Goal: Find specific page/section: Find specific page/section

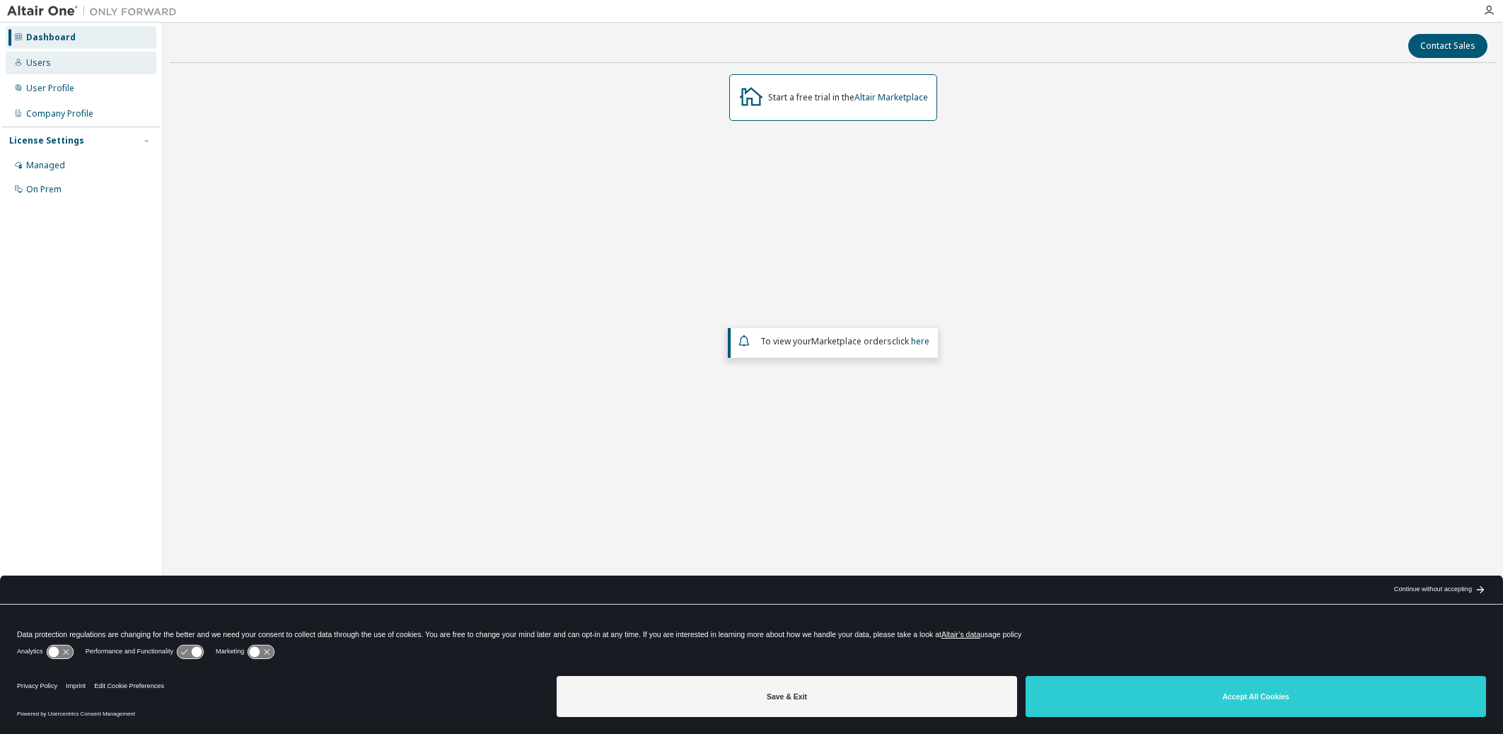
click at [58, 67] on div "Users" at bounding box center [81, 63] width 151 height 23
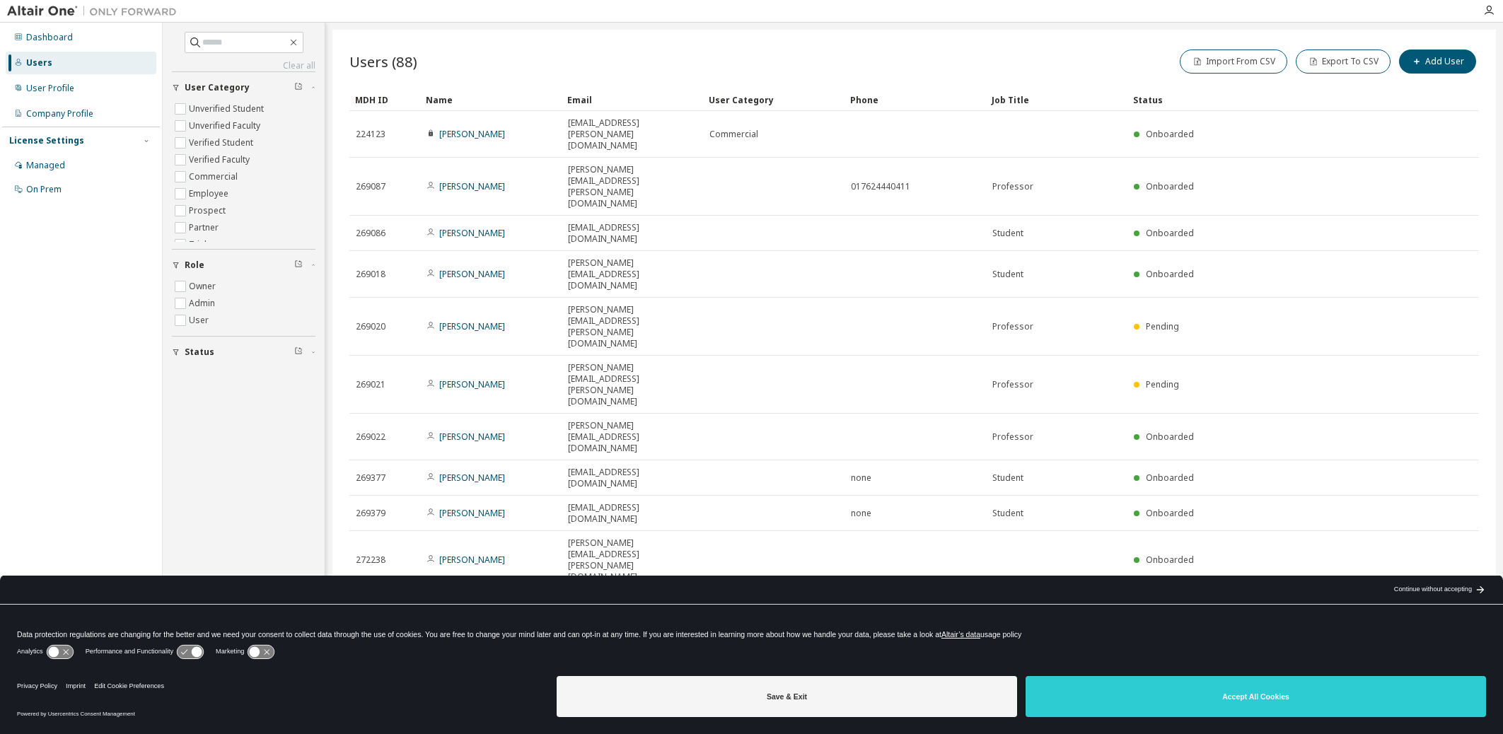
click at [1444, 598] on icon "button" at bounding box center [1443, 606] width 17 height 17
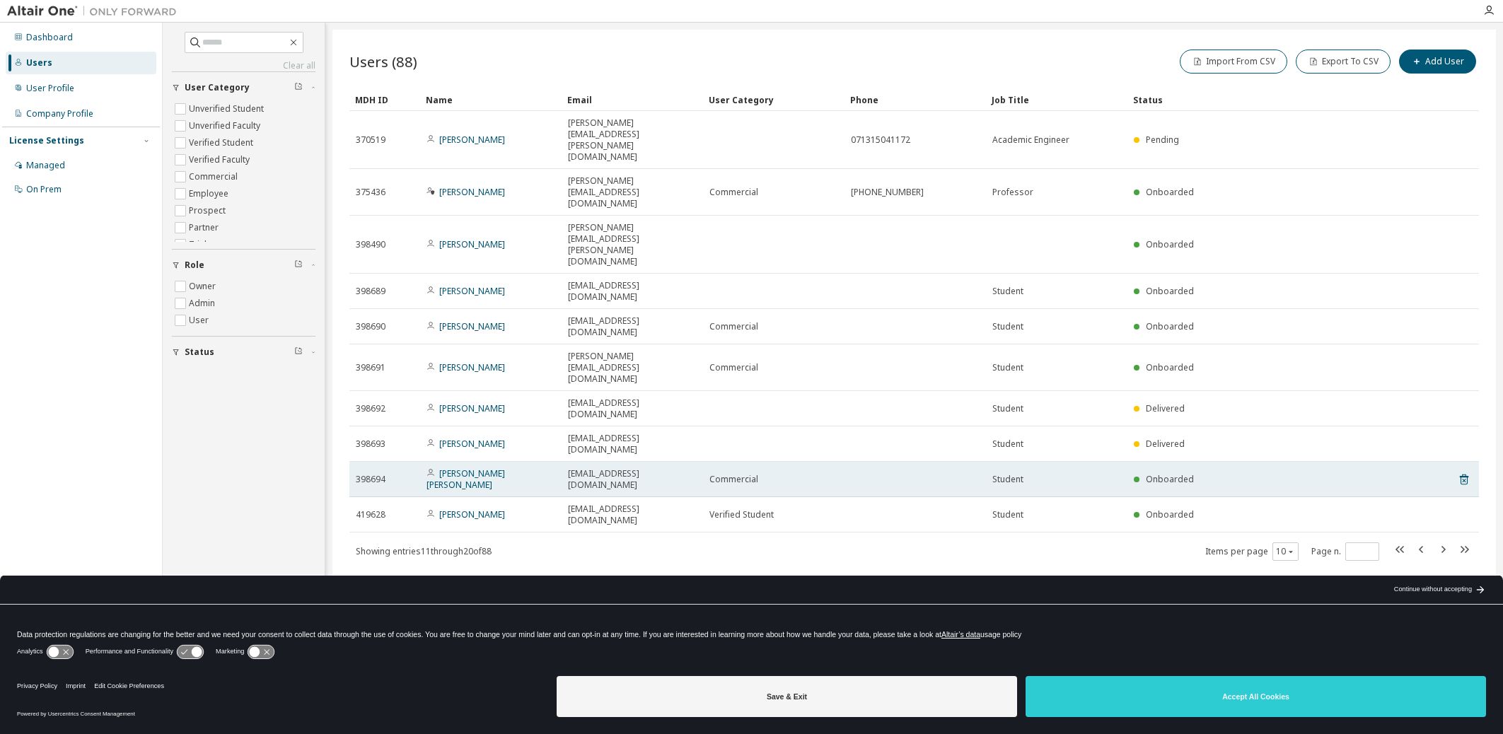
click at [1443, 462] on tr "398694 [PERSON_NAME] [PERSON_NAME] [EMAIL_ADDRESS][DOMAIN_NAME] Commercial Stud…" at bounding box center [915, 479] width 1130 height 35
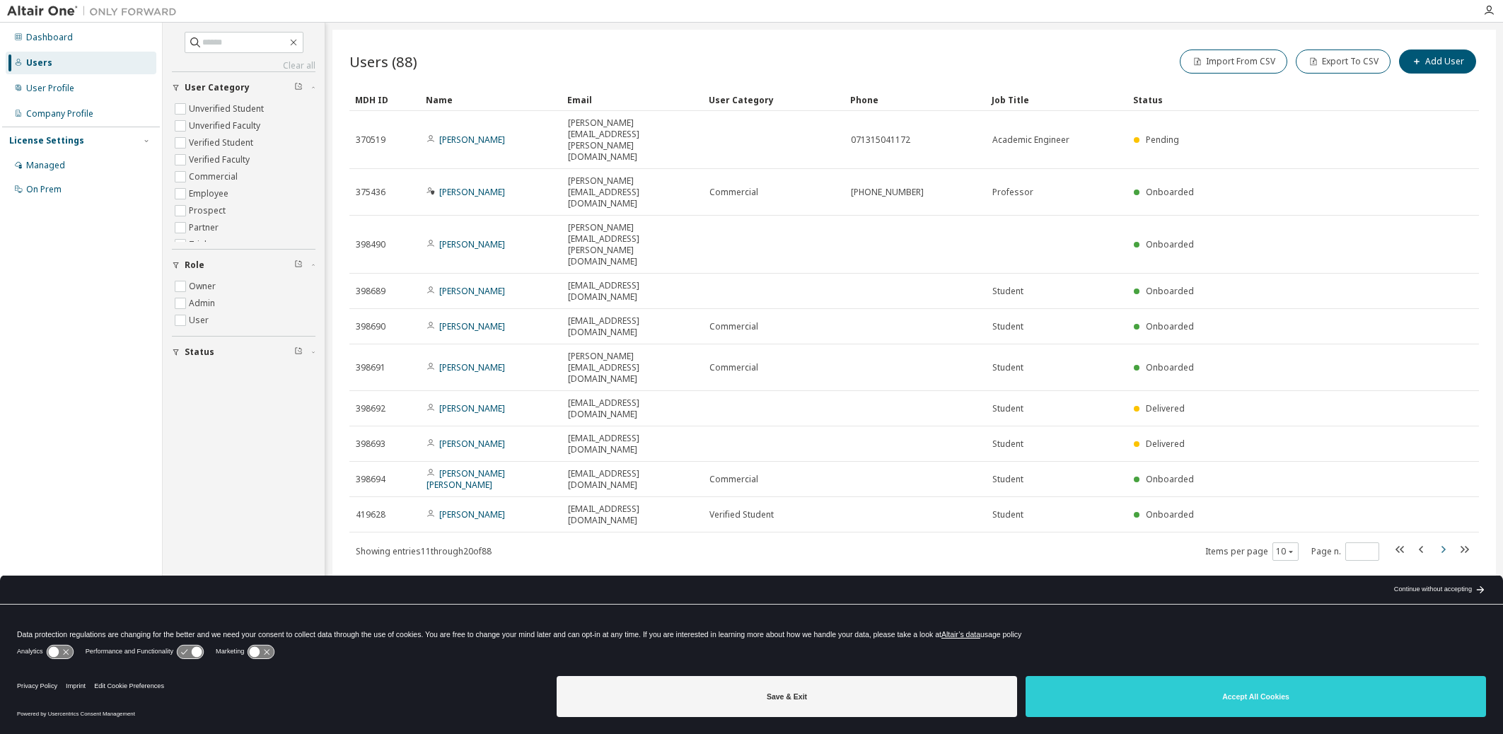
click at [1445, 541] on icon "button" at bounding box center [1443, 549] width 17 height 17
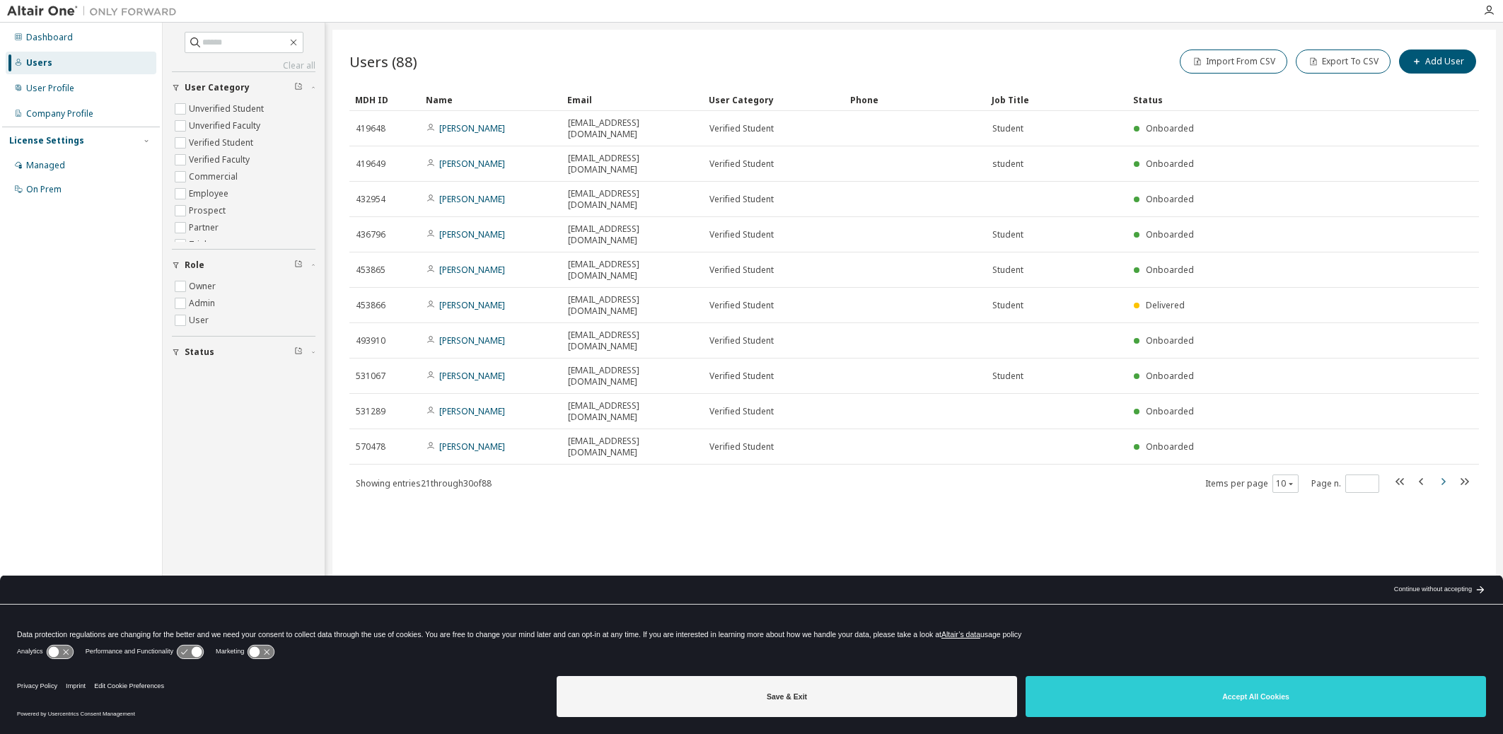
click at [1443, 478] on icon "button" at bounding box center [1444, 481] width 4 height 7
click at [1443, 429] on tr "570546 [PERSON_NAME] [EMAIL_ADDRESS][DOMAIN_NAME] Verified Student Student Onbo…" at bounding box center [915, 446] width 1130 height 35
click at [1443, 473] on icon "button" at bounding box center [1443, 481] width 17 height 17
click at [1443, 401] on div "Users (88) Import From CSV Export To CSV Add User Clear Load Save Save As Field…" at bounding box center [915, 358] width 1164 height 657
click at [1444, 478] on icon "button" at bounding box center [1444, 481] width 4 height 7
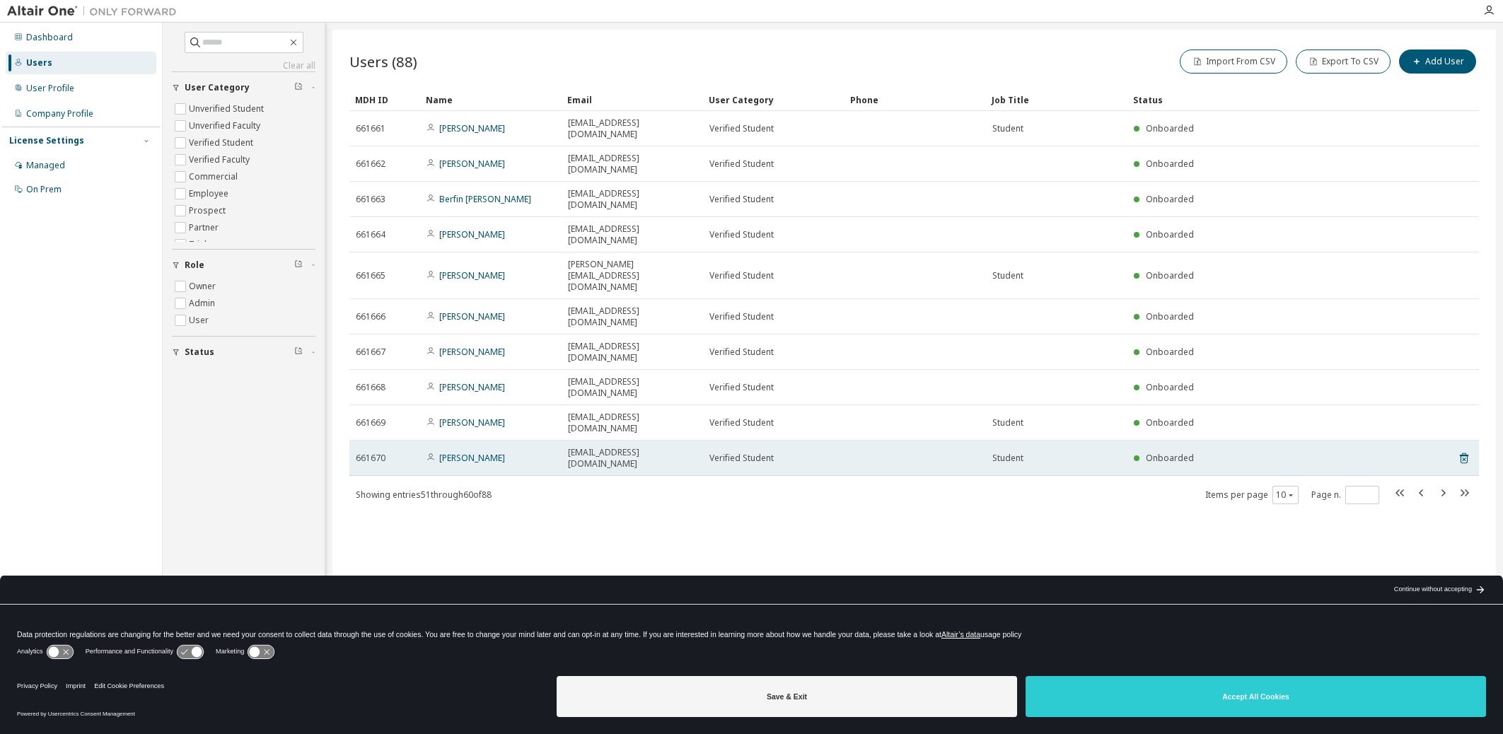
click at [1443, 441] on tr "661670 [PERSON_NAME] [EMAIL_ADDRESS][DOMAIN_NAME] Verified Student Student Onbo…" at bounding box center [915, 458] width 1130 height 35
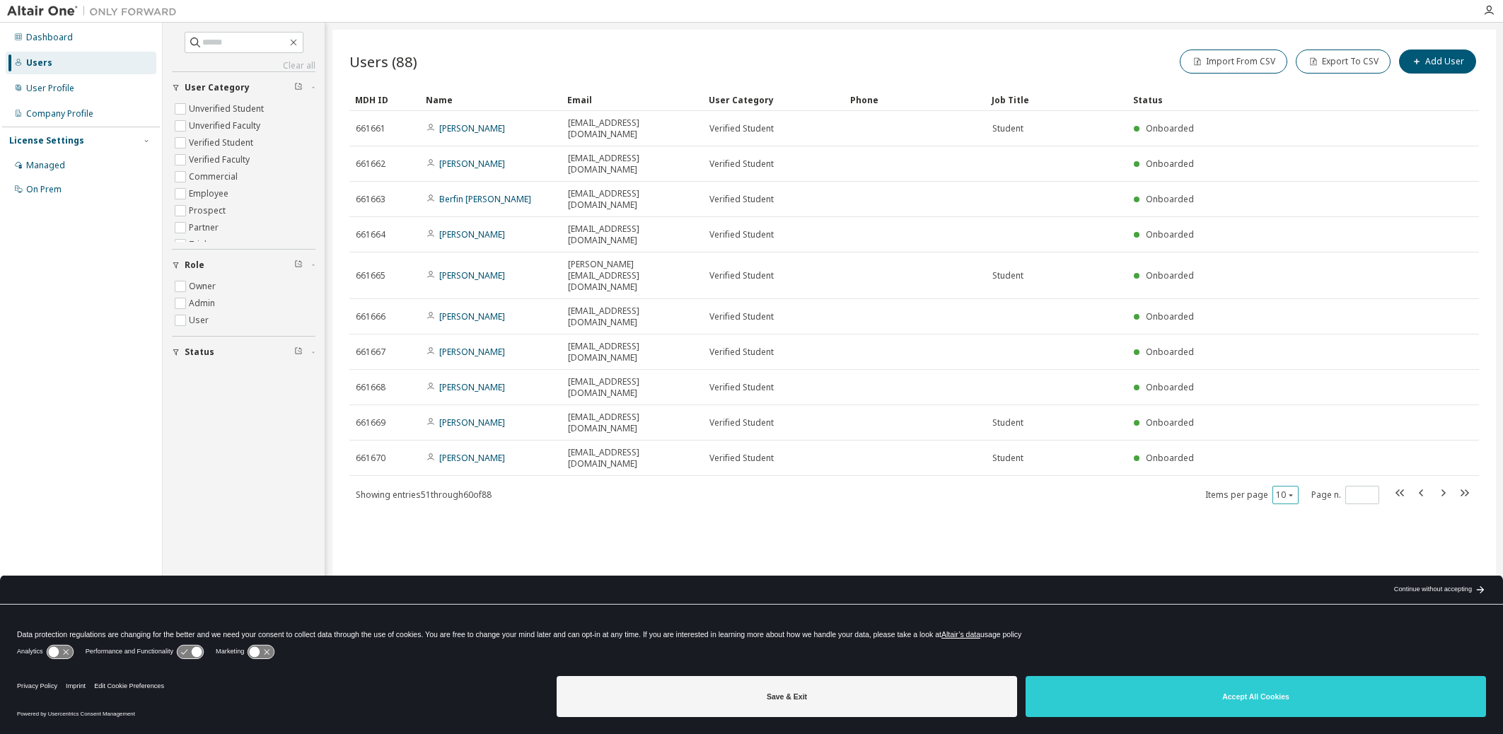
click at [1292, 491] on icon "button" at bounding box center [1291, 495] width 8 height 8
click at [1302, 498] on div "100" at bounding box center [1329, 501] width 113 height 17
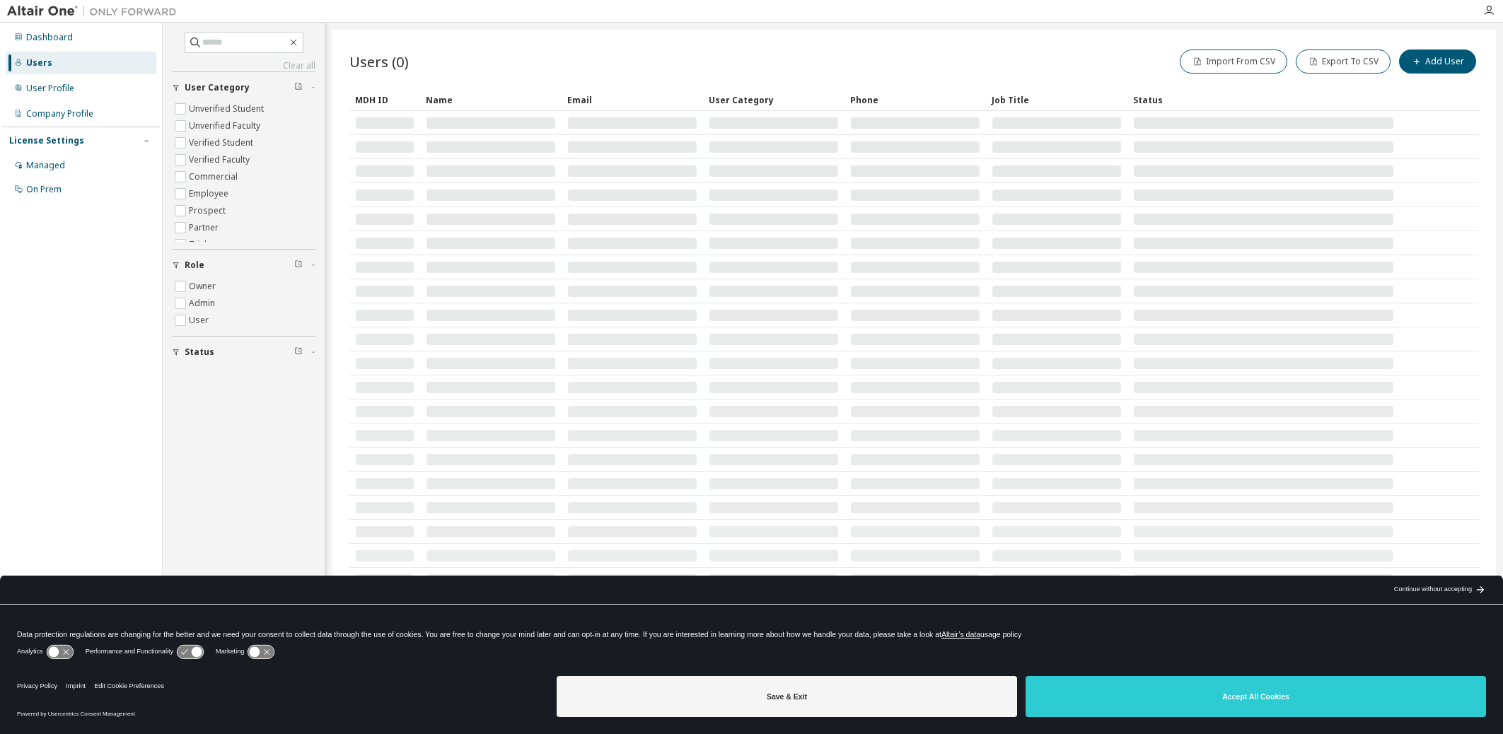
type input "*"
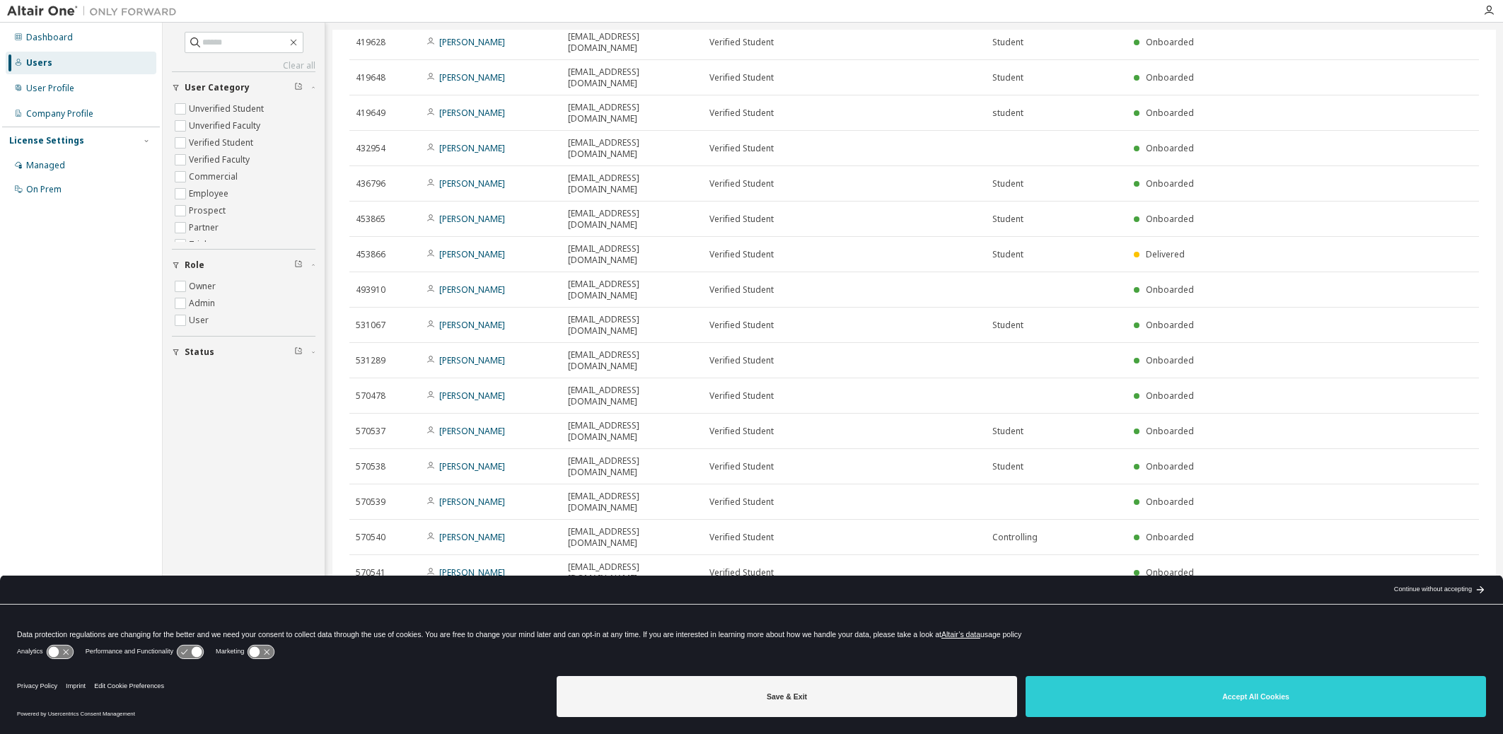
scroll to position [948, 0]
click at [243, 45] on input "text" at bounding box center [244, 42] width 85 height 14
type input "****"
